Goal: Navigation & Orientation: Go to known website

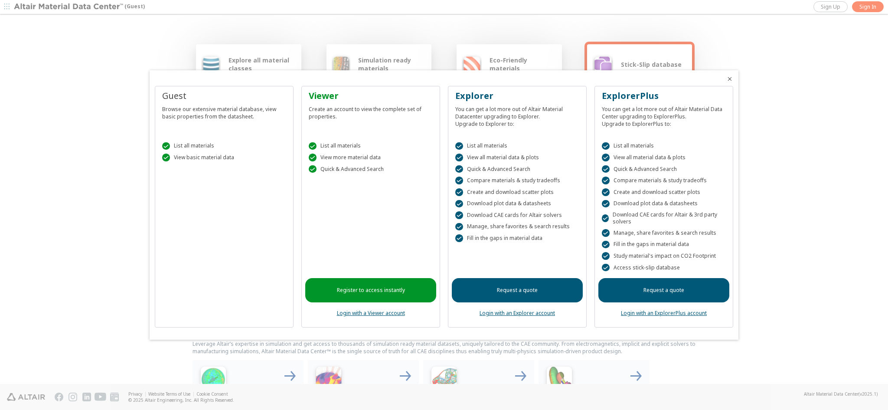
click at [730, 78] on icon "Close" at bounding box center [729, 78] width 7 height 7
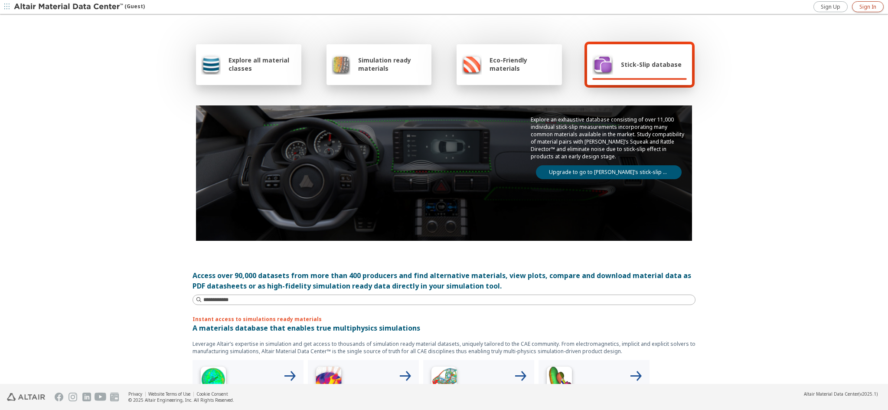
click at [864, 8] on span "Sign In" at bounding box center [867, 6] width 17 height 7
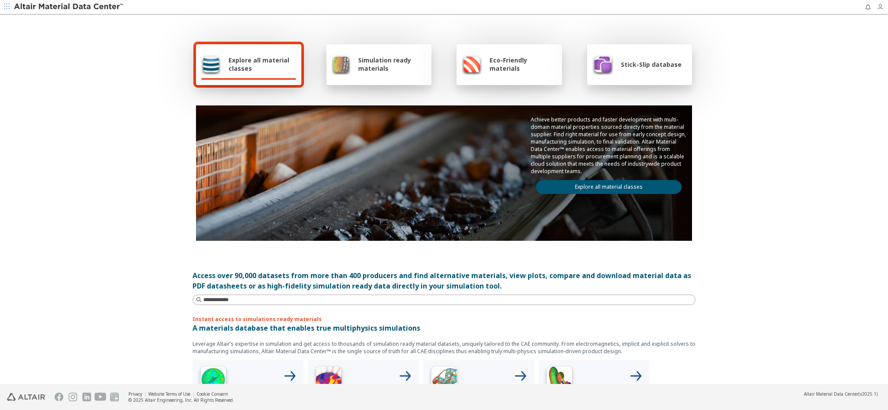
click at [878, 7] on icon "button" at bounding box center [879, 6] width 7 height 7
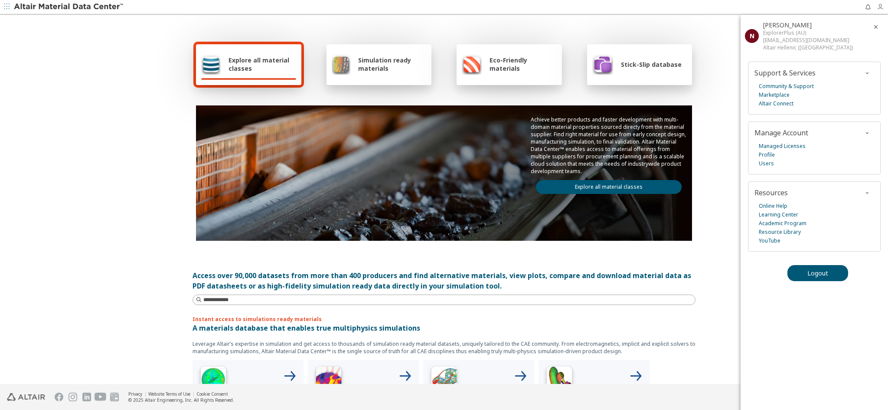
click at [878, 7] on icon "button" at bounding box center [879, 6] width 7 height 7
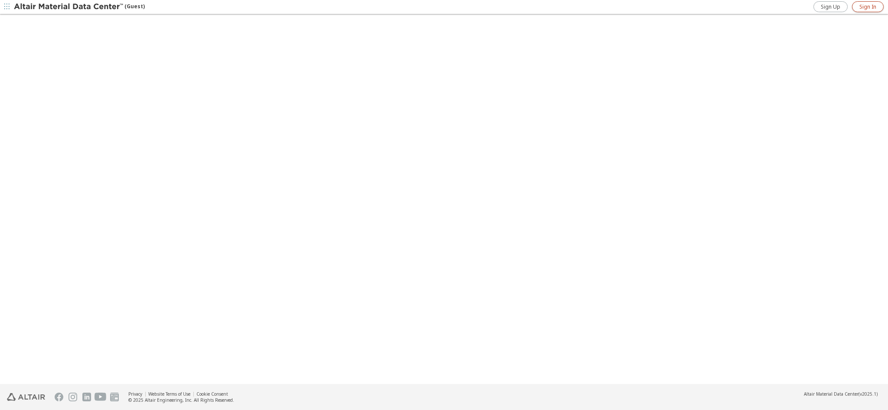
click at [862, 9] on span "Sign In" at bounding box center [867, 6] width 17 height 7
click at [869, 5] on span "Sign In" at bounding box center [867, 6] width 17 height 7
click at [874, 9] on span "Sign In" at bounding box center [867, 6] width 17 height 7
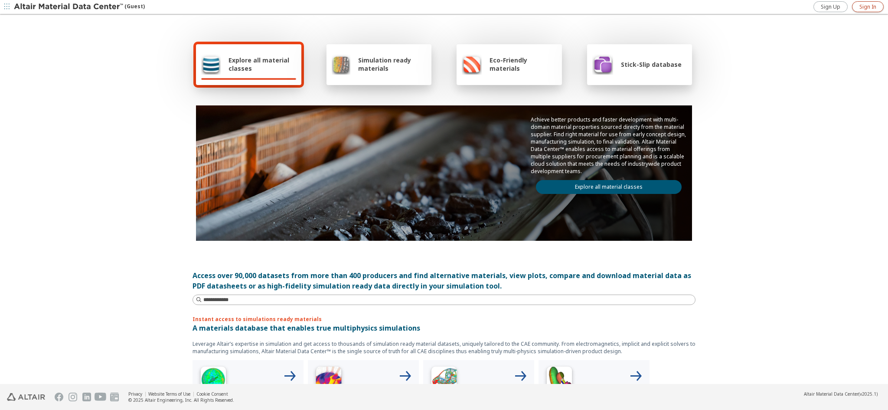
click at [872, 5] on span "Sign In" at bounding box center [867, 6] width 17 height 7
